Goal: Check status: Check status

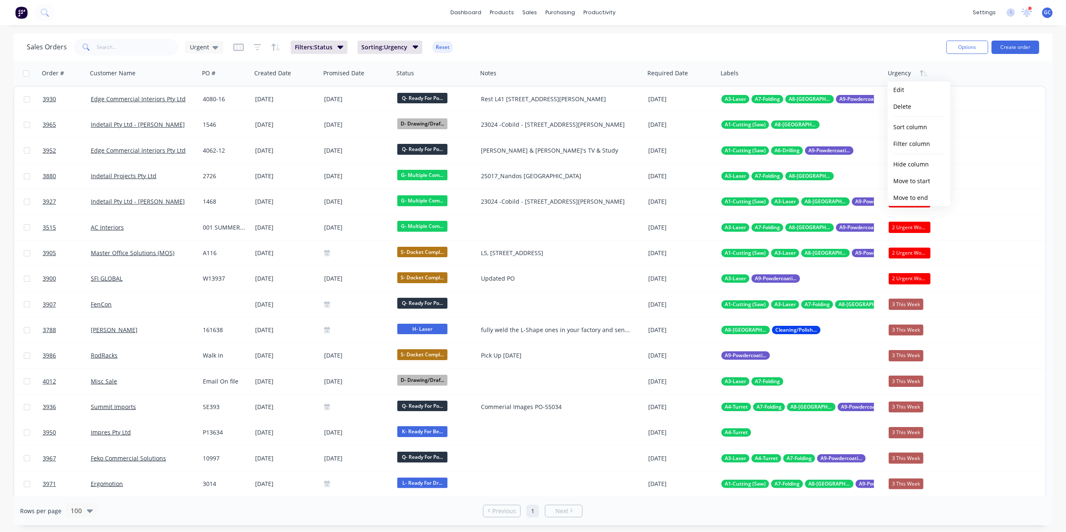
click at [835, 54] on div "Sales Orders Urgent Filters: Status Sorting: Urgency Reset" at bounding box center [483, 47] width 913 height 21
click at [136, 41] on input "text" at bounding box center [138, 47] width 82 height 17
click at [320, 48] on span "Filters: Status" at bounding box center [314, 47] width 38 height 8
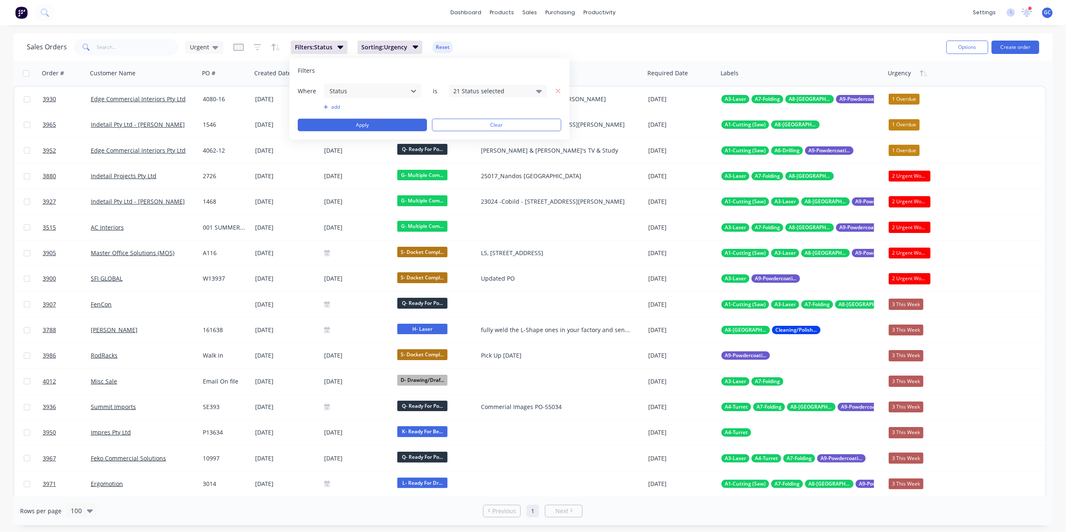
click at [231, 49] on div "Sales Orders Urgent Filters: Status Sorting: Urgency Reset" at bounding box center [483, 47] width 913 height 21
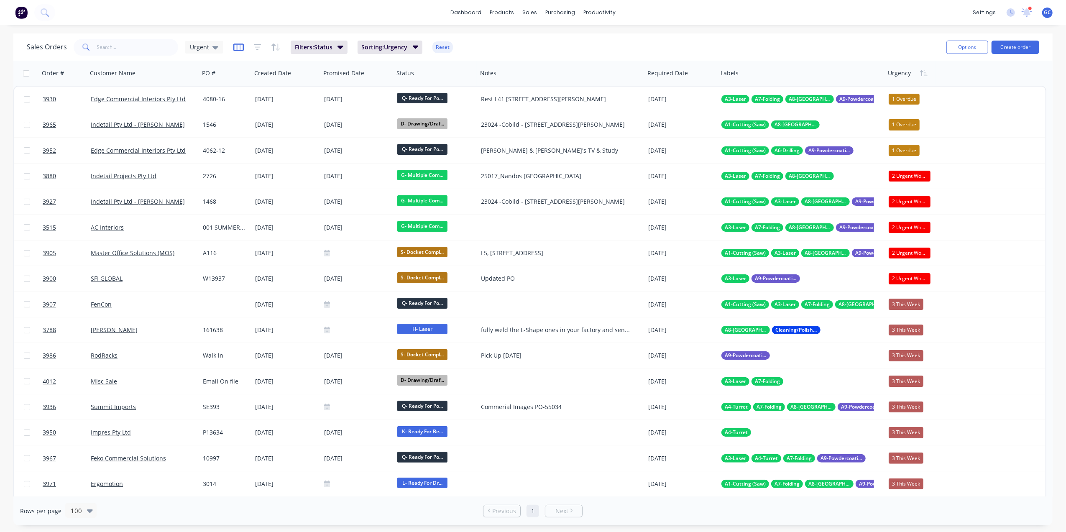
click at [236, 43] on icon "button" at bounding box center [238, 47] width 10 height 8
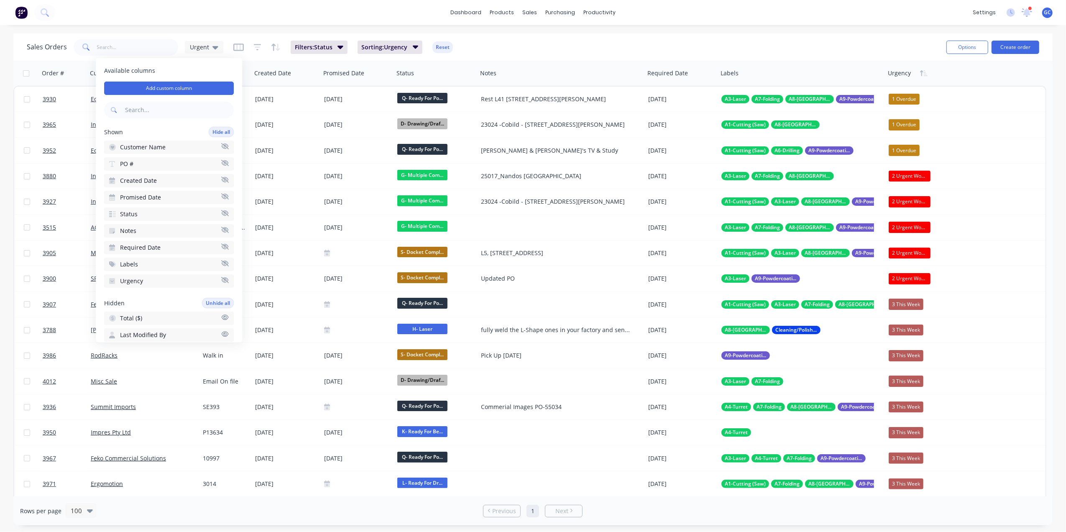
click at [336, 10] on div "dashboard products sales purchasing productivity dashboard products Product Cat…" at bounding box center [533, 12] width 1066 height 25
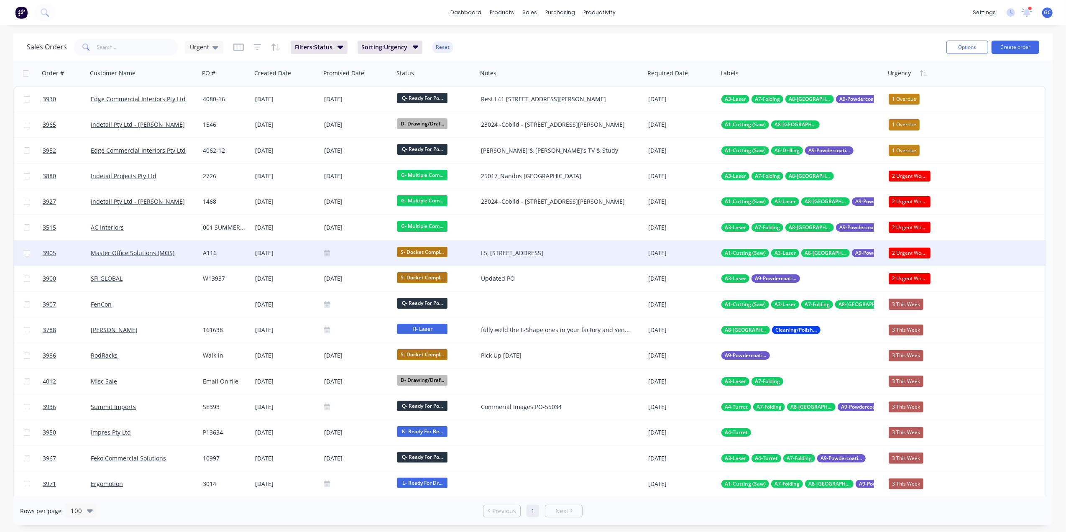
click at [183, 250] on div "Master Office Solutions (MOS)" at bounding box center [141, 253] width 100 height 8
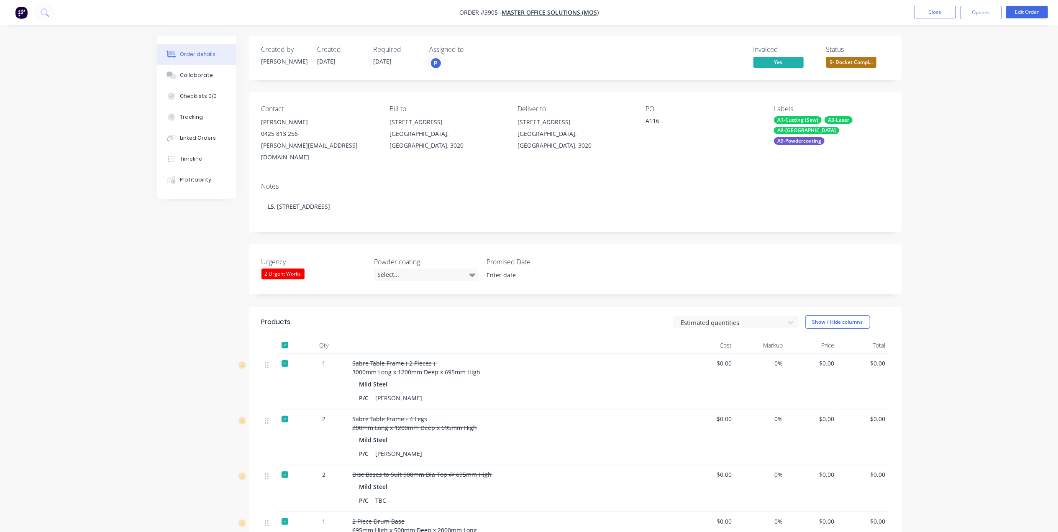
click at [864, 64] on span "S- Docket Compl..." at bounding box center [851, 62] width 50 height 10
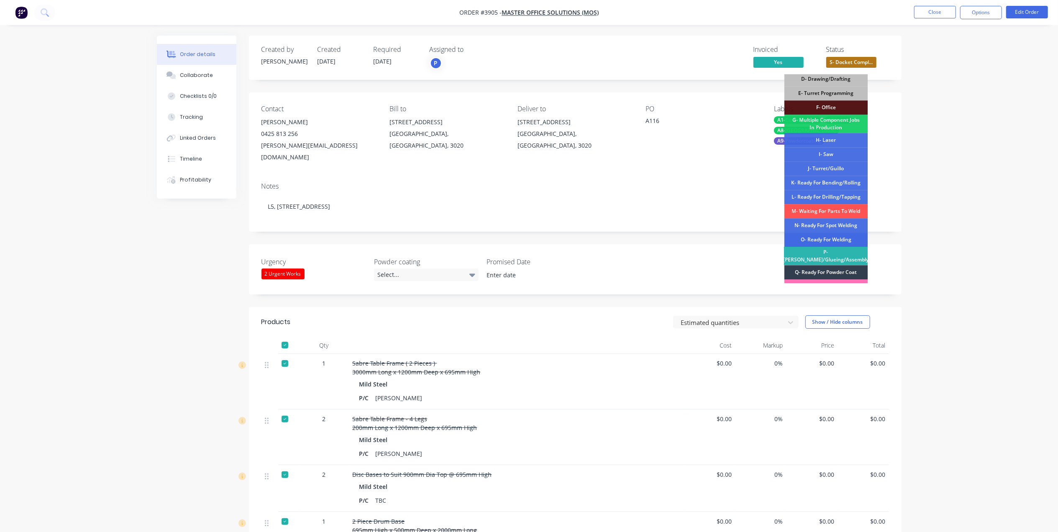
scroll to position [126, 0]
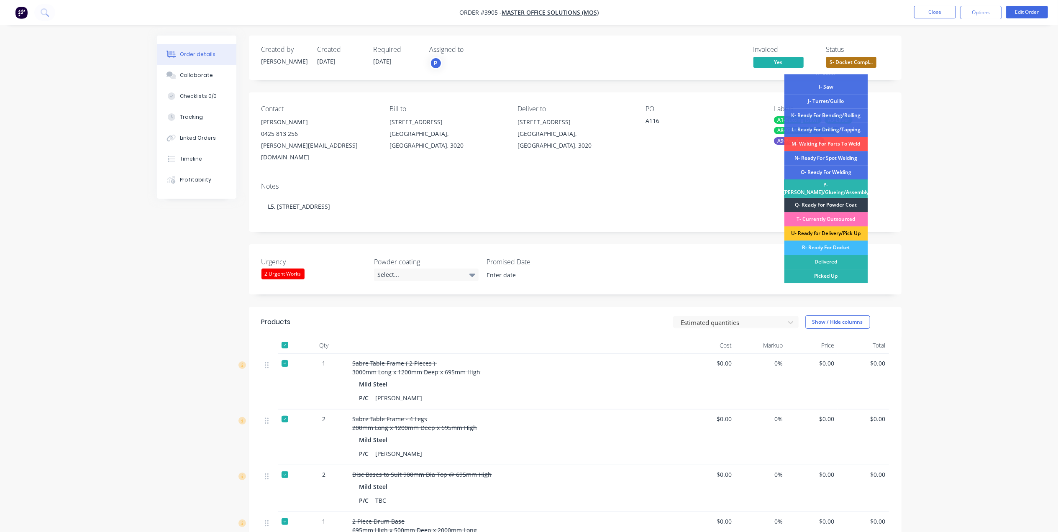
click at [847, 226] on div "U- Ready for Delivery/Pick Up" at bounding box center [826, 233] width 84 height 14
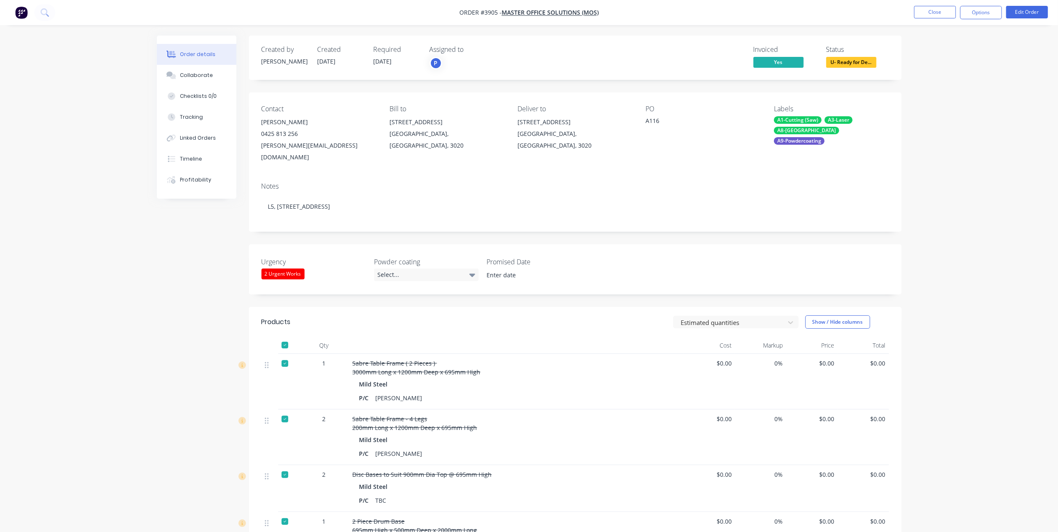
click at [856, 69] on button "U- Ready for De..." at bounding box center [851, 63] width 50 height 13
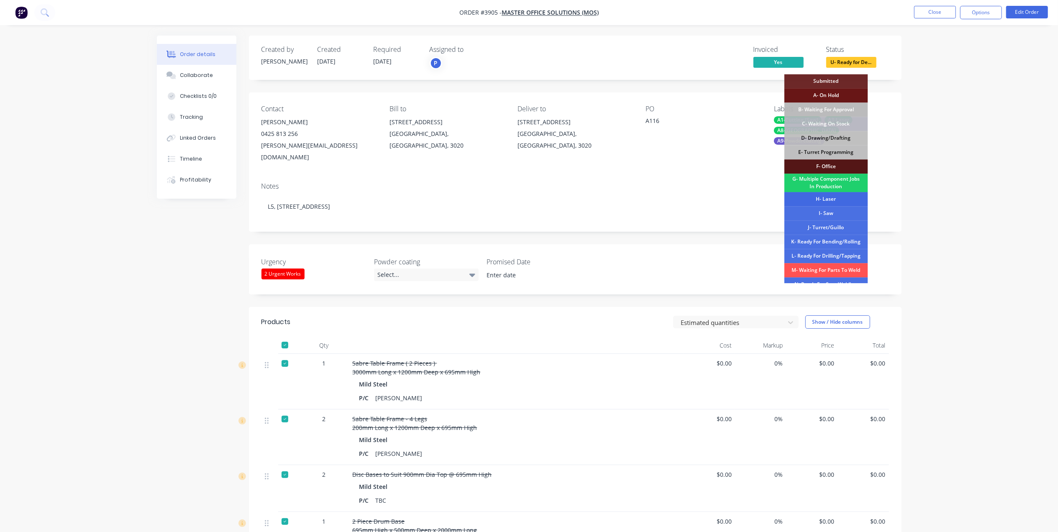
scroll to position [122, 0]
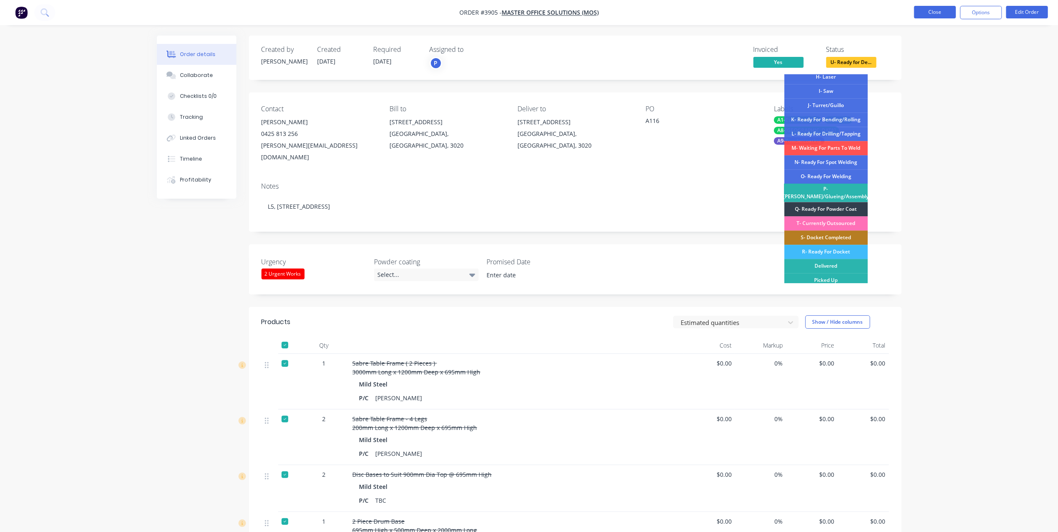
click at [943, 7] on button "Close" at bounding box center [935, 12] width 42 height 13
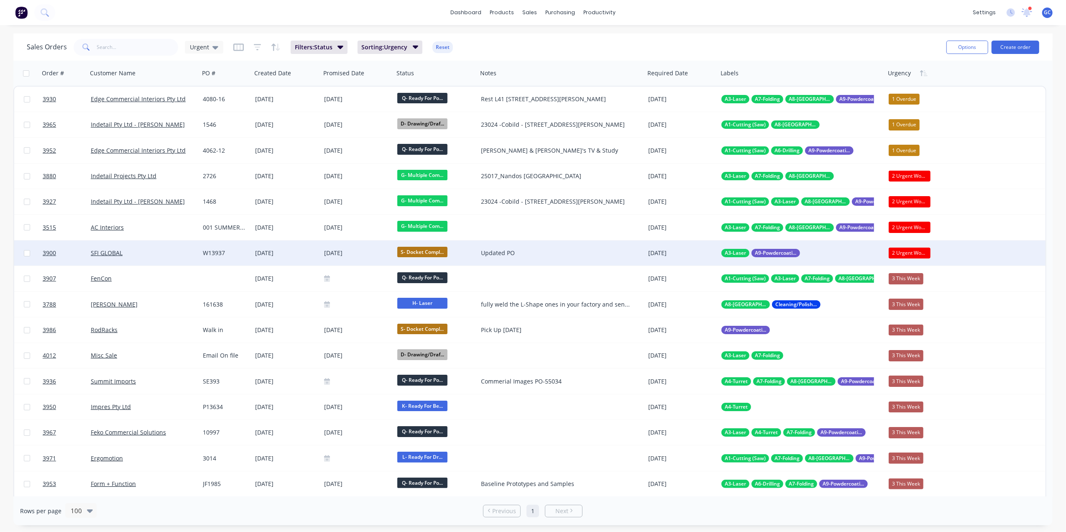
click at [229, 251] on div "W13937" at bounding box center [225, 253] width 44 height 8
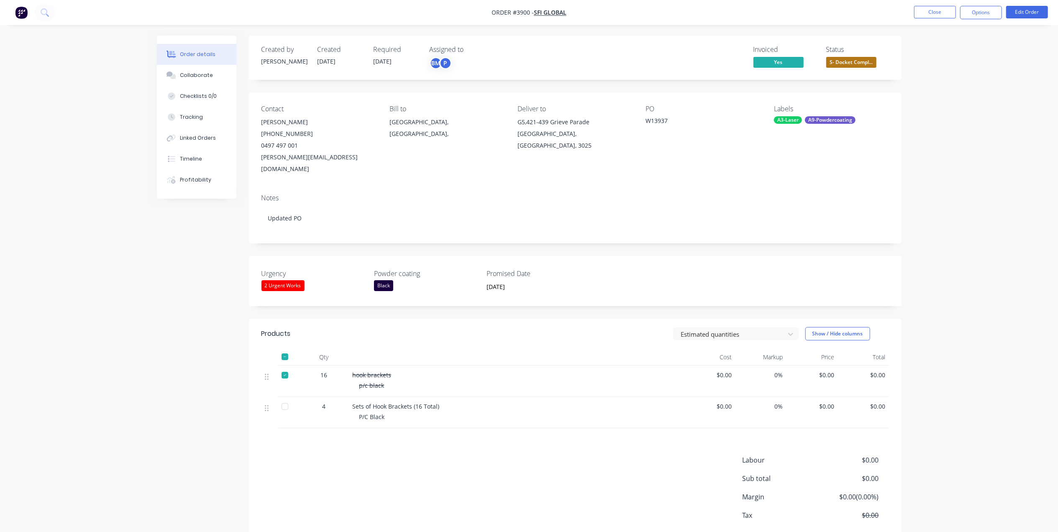
click at [848, 64] on span "S- Docket Compl..." at bounding box center [851, 62] width 50 height 10
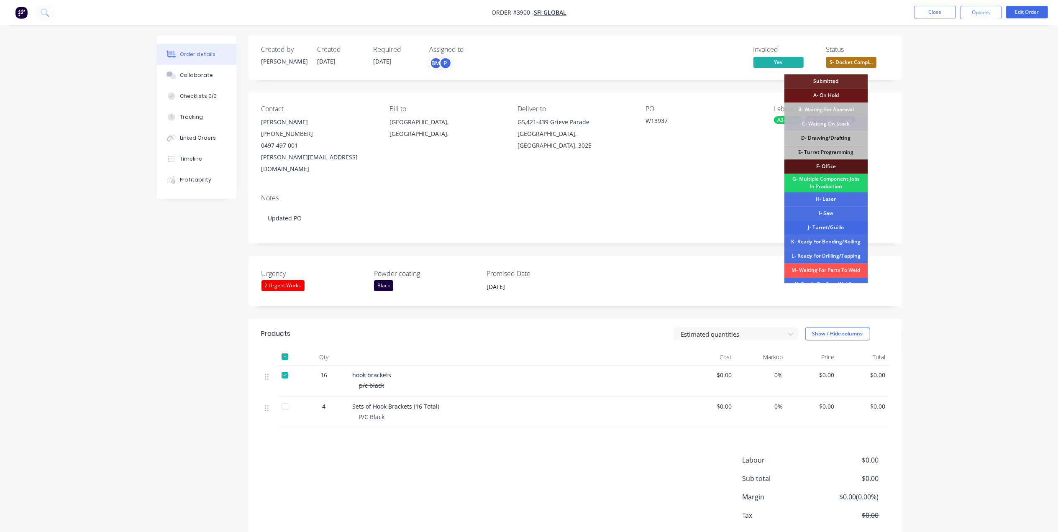
scroll to position [126, 0]
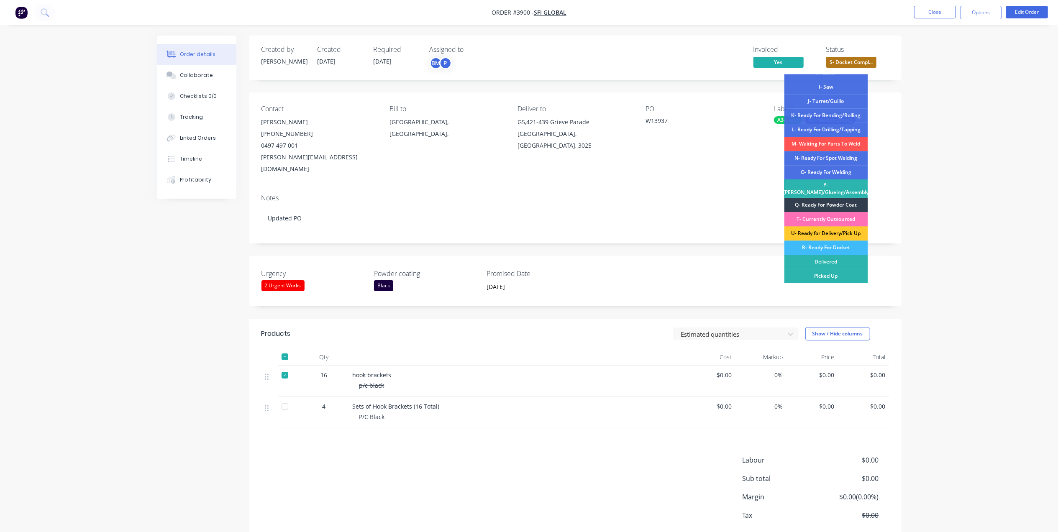
click at [850, 230] on div "U- Ready for Delivery/Pick Up" at bounding box center [826, 233] width 84 height 14
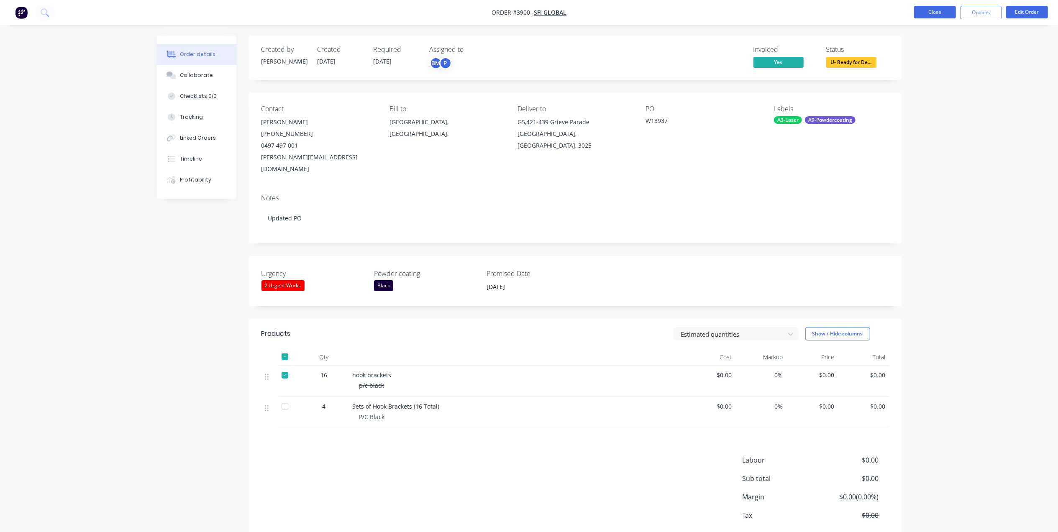
click at [949, 13] on button "Close" at bounding box center [935, 12] width 42 height 13
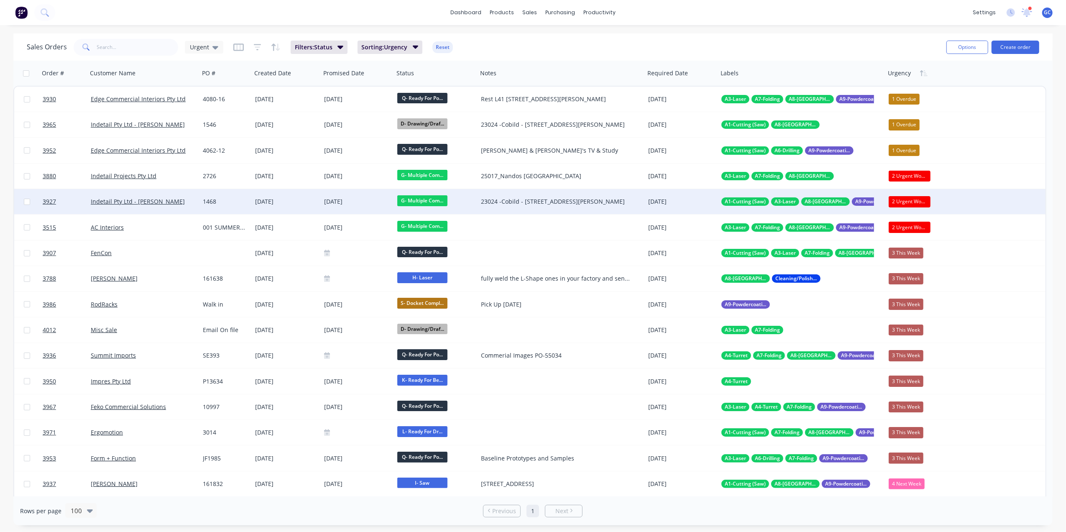
click at [241, 198] on div "1468" at bounding box center [225, 201] width 44 height 8
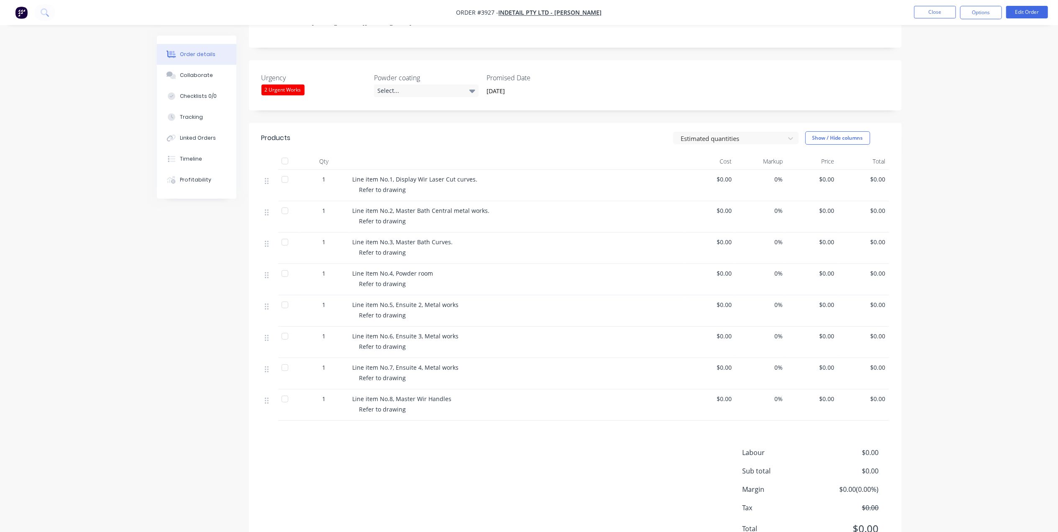
scroll to position [156, 0]
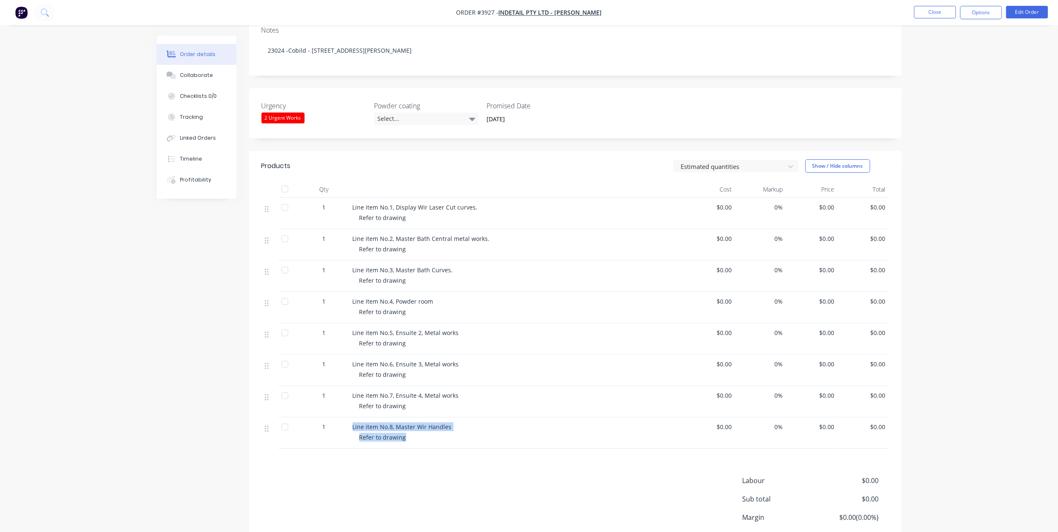
drag, startPoint x: 346, startPoint y: 415, endPoint x: 449, endPoint y: 430, distance: 104.0
click at [449, 430] on div "1 Line item No.8, Master Wir Handles Refer to drawing $0.00 0% $0.00 $0.00" at bounding box center [575, 433] width 628 height 31
click at [418, 451] on div "Products Estimated quantities Show / Hide columns Qty Cost Markup Price Total 1…" at bounding box center [575, 368] width 653 height 434
drag, startPoint x: 352, startPoint y: 414, endPoint x: 324, endPoint y: 417, distance: 28.1
click at [324, 418] on div "1 Line item No.8, Master Wir Handles Refer to drawing $0.00 0% $0.00 $0.00" at bounding box center [575, 433] width 628 height 31
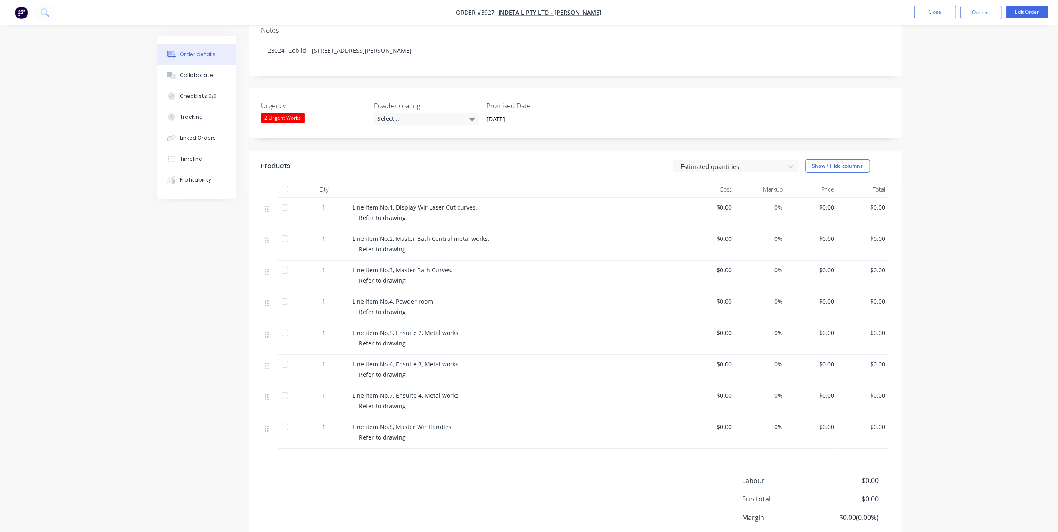
click at [444, 476] on div "Labour $0.00 Sub total $0.00 Margin $0.00 ( 0.00 %) Tax $0.00 Total $0.00" at bounding box center [575, 524] width 628 height 97
drag, startPoint x: 409, startPoint y: 431, endPoint x: 331, endPoint y: 426, distance: 78.0
click at [331, 426] on div "1 Line item No.8, Master Wir Handles Refer to drawing $0.00 0% $0.00 $0.00" at bounding box center [575, 433] width 628 height 31
click at [349, 464] on div "Products Estimated quantities Show / Hide columns Qty Cost Markup Price Total 1…" at bounding box center [575, 368] width 653 height 434
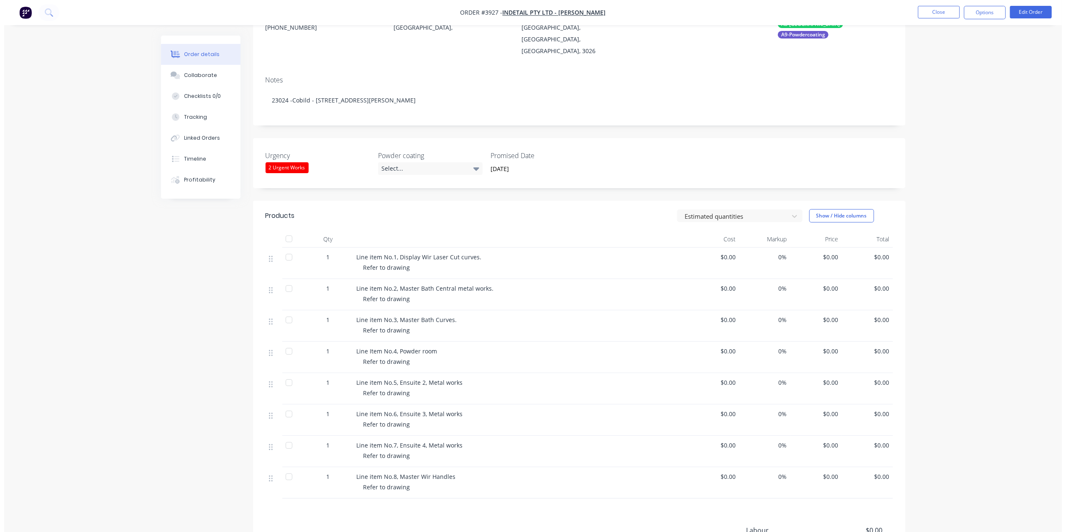
scroll to position [0, 0]
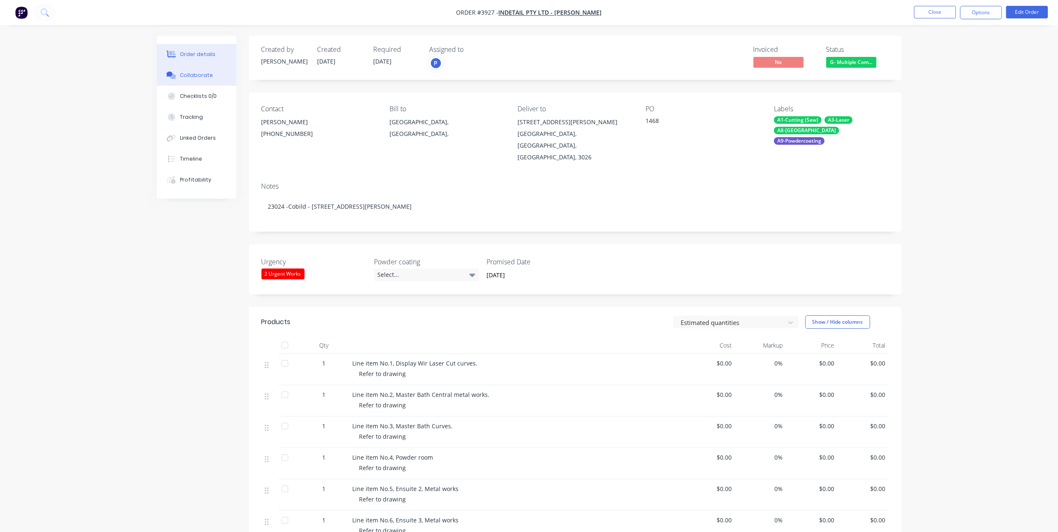
click at [185, 77] on div "Collaborate" at bounding box center [196, 76] width 33 height 8
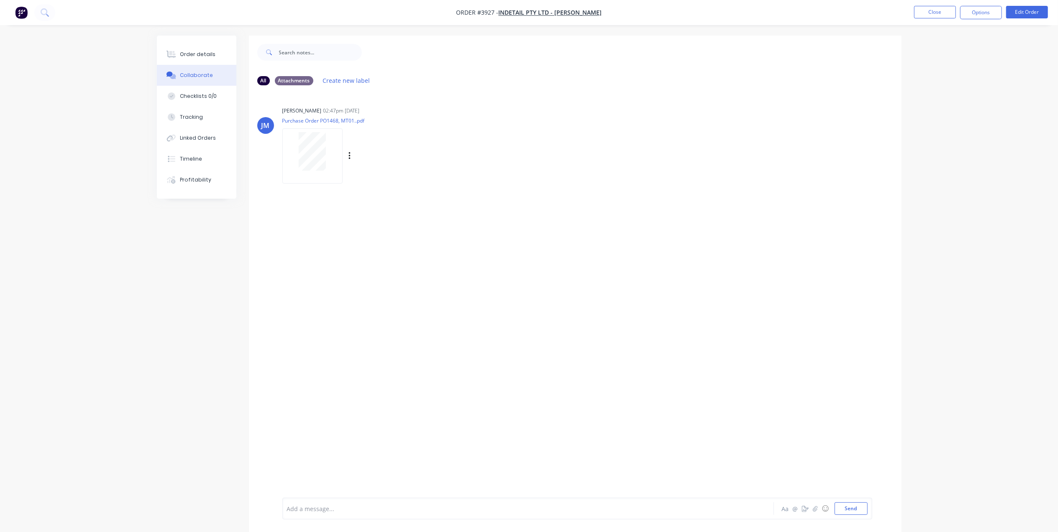
click at [328, 177] on div at bounding box center [312, 155] width 60 height 55
click at [190, 47] on button "Order details" at bounding box center [196, 54] width 79 height 21
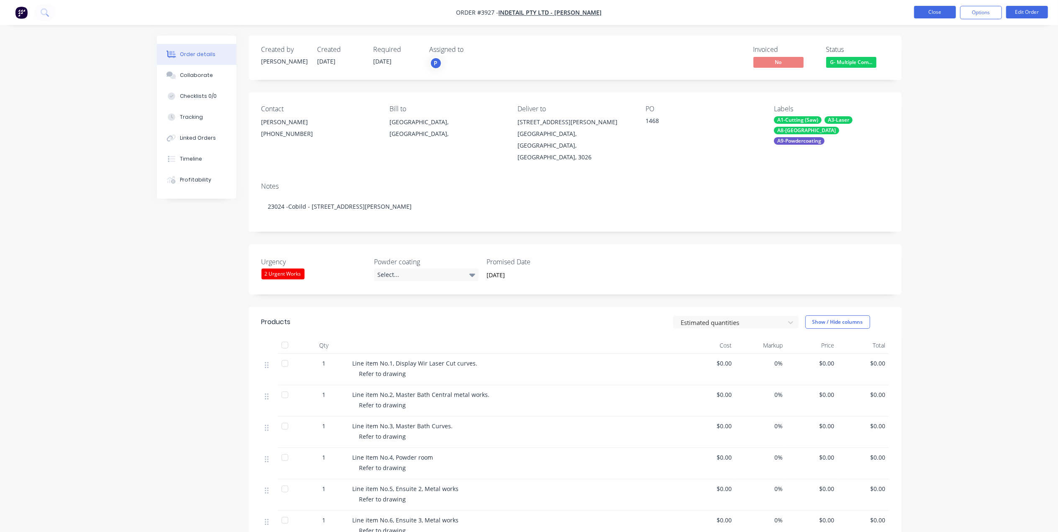
click at [931, 12] on button "Close" at bounding box center [935, 12] width 42 height 13
